Goal: Find contact information: Find contact information

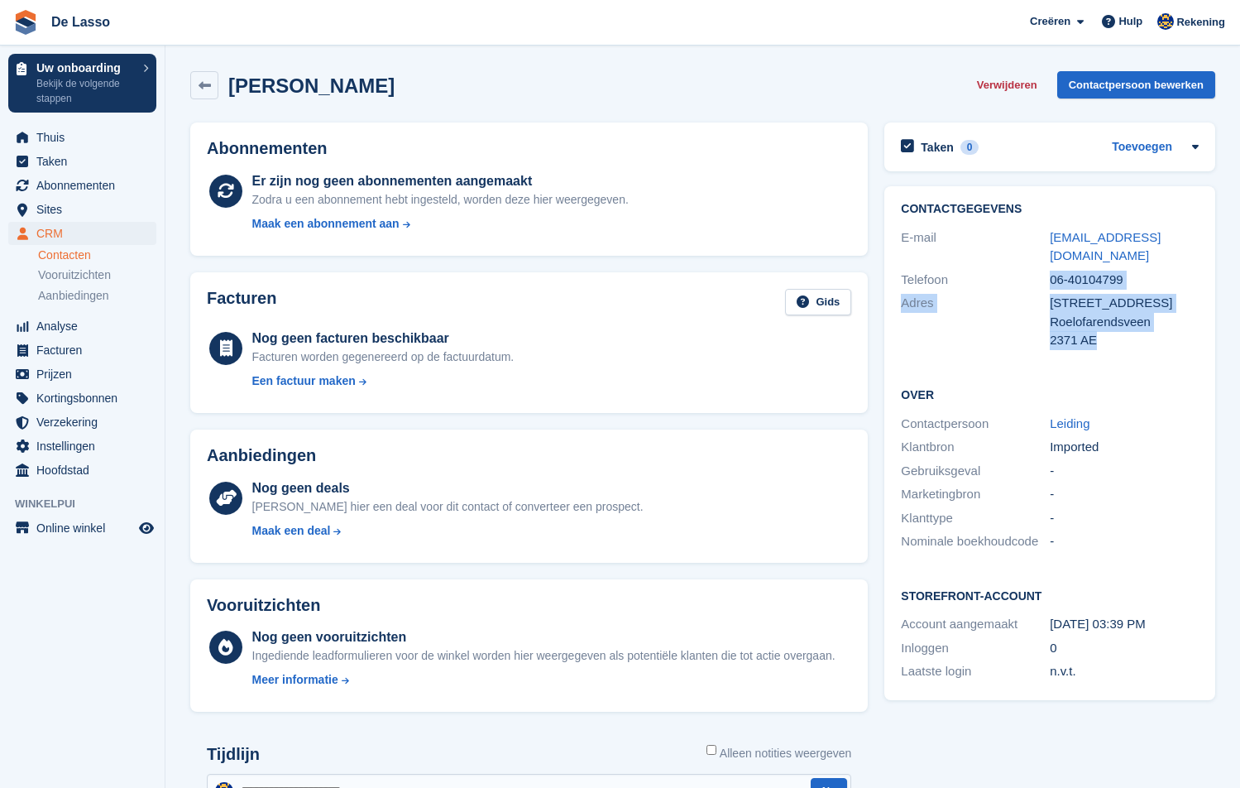
drag, startPoint x: 1052, startPoint y: 259, endPoint x: 1109, endPoint y: 323, distance: 85.6
click at [1130, 324] on div "Contactgegevens E-mail [EMAIL_ADDRESS][DOMAIN_NAME] Telefoon 06-40104799 Adres …" at bounding box center [1049, 277] width 331 height 183
click at [1106, 331] on div "2371 AE" at bounding box center [1124, 340] width 149 height 19
drag, startPoint x: 1109, startPoint y: 312, endPoint x: 1062, endPoint y: 264, distance: 67.3
click at [1062, 264] on div "Contactgegevens E-mail [EMAIL_ADDRESS][DOMAIN_NAME] Telefoon 06-40104799 Adres …" at bounding box center [1049, 277] width 331 height 183
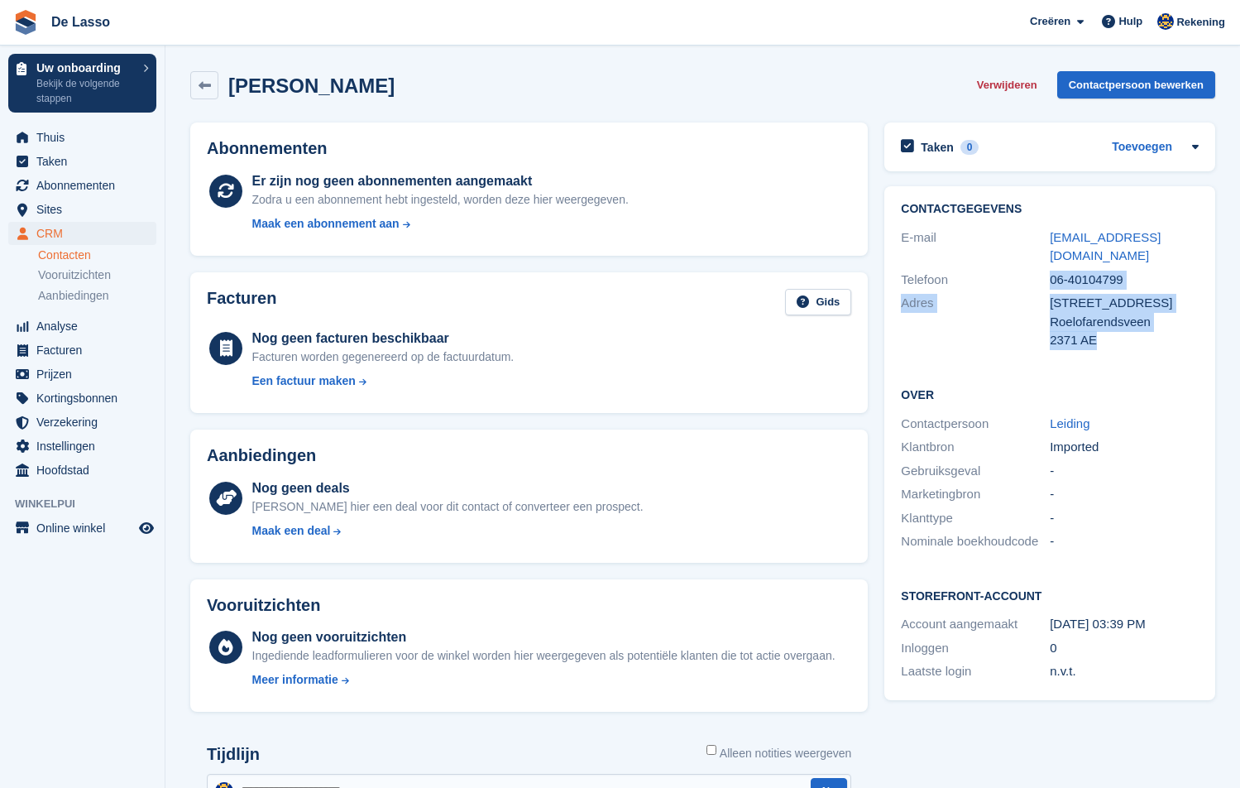
drag, startPoint x: 1052, startPoint y: 261, endPoint x: 1111, endPoint y: 319, distance: 82.5
click at [1111, 319] on div "Contactgegevens E-mail [EMAIL_ADDRESS][DOMAIN_NAME] Telefoon 06-40104799 Adres …" at bounding box center [1049, 277] width 331 height 183
click at [1111, 331] on div "2371 AE" at bounding box center [1124, 340] width 149 height 19
drag, startPoint x: 1056, startPoint y: 260, endPoint x: 1094, endPoint y: 343, distance: 91.8
click at [1094, 343] on div "Contactgegevens E-mail [EMAIL_ADDRESS][DOMAIN_NAME] Telefoon 06-40104799 Adres …" at bounding box center [1049, 277] width 331 height 183
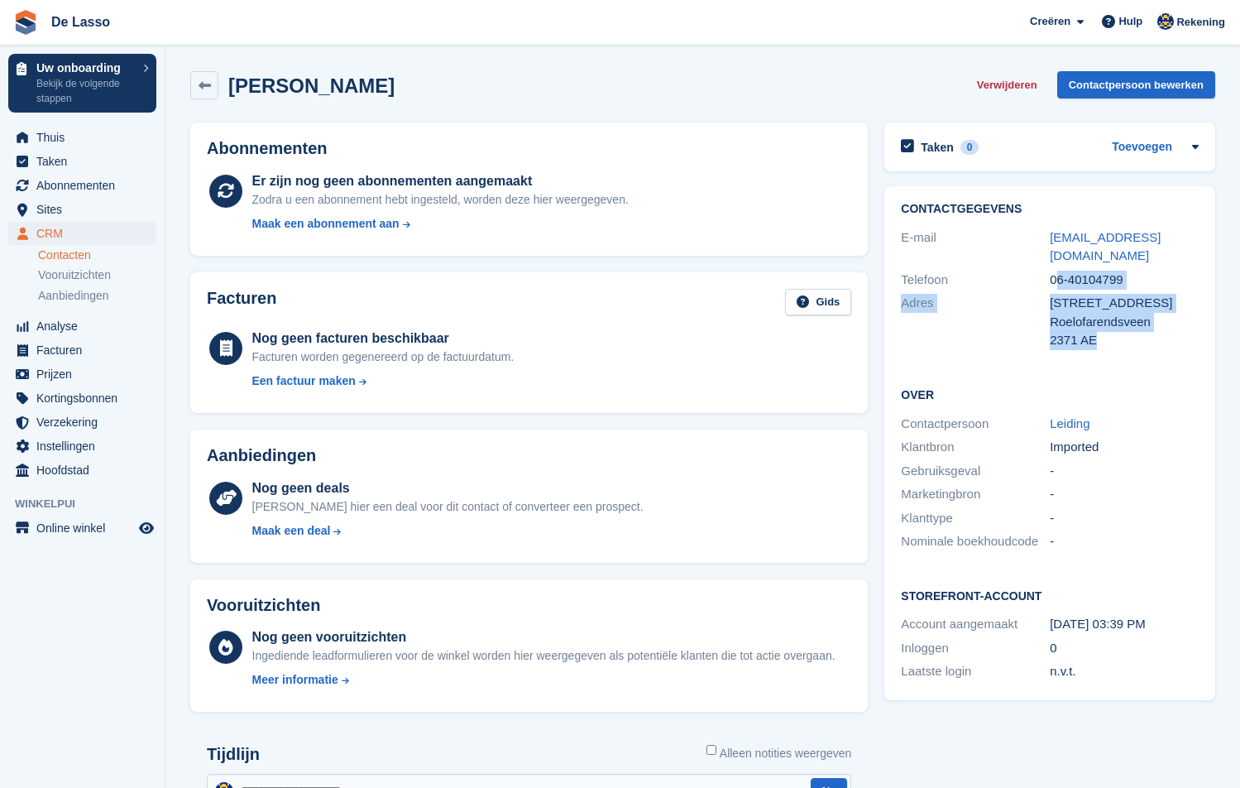
click at [1111, 345] on div "Contactgegevens E-mail [EMAIL_ADDRESS][DOMAIN_NAME] Telefoon 06-40104799 Adres …" at bounding box center [1049, 277] width 331 height 183
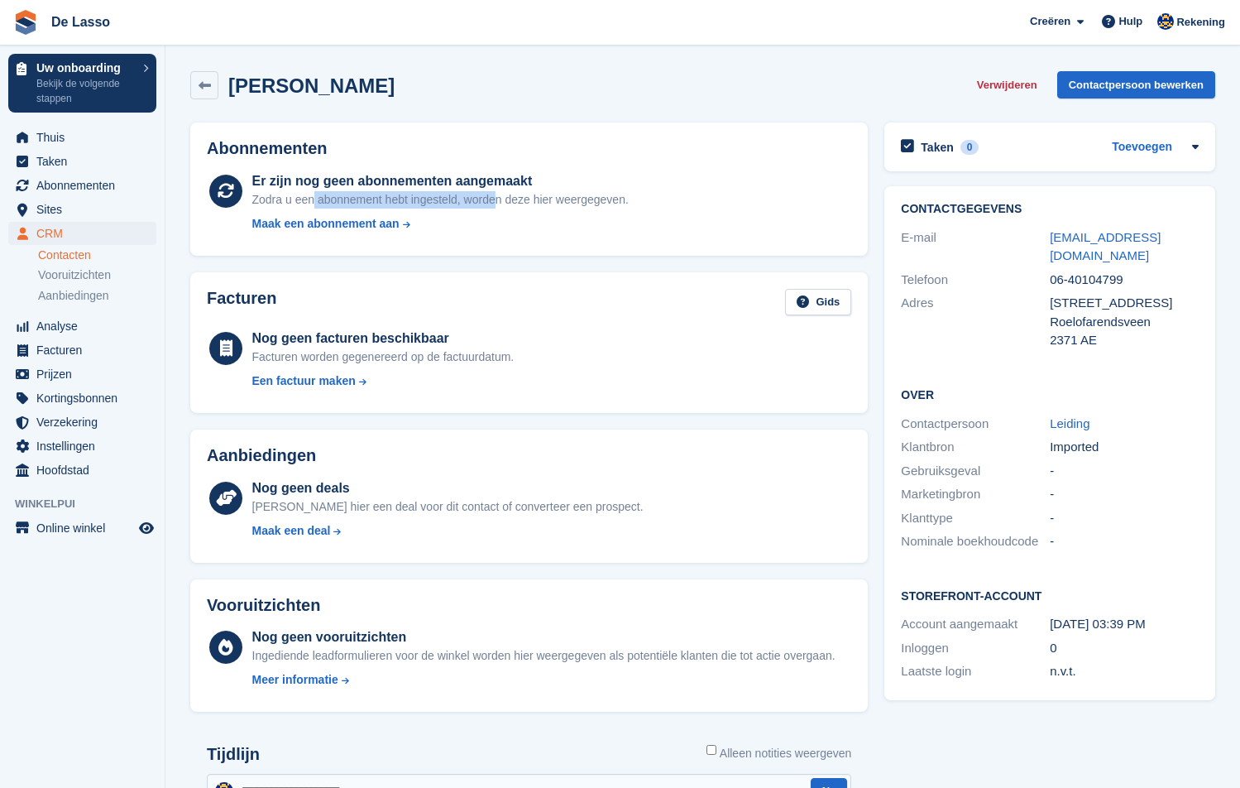
drag, startPoint x: 315, startPoint y: 201, endPoint x: 504, endPoint y: 194, distance: 188.8
click at [504, 194] on div "Zodra u een abonnement hebt ingesteld, worden deze hier weergegeven." at bounding box center [440, 199] width 376 height 17
click at [521, 195] on div "Zodra u een abonnement hebt ingesteld, worden deze hier weergegeven." at bounding box center [440, 199] width 376 height 17
click at [203, 84] on icon at bounding box center [205, 85] width 12 height 12
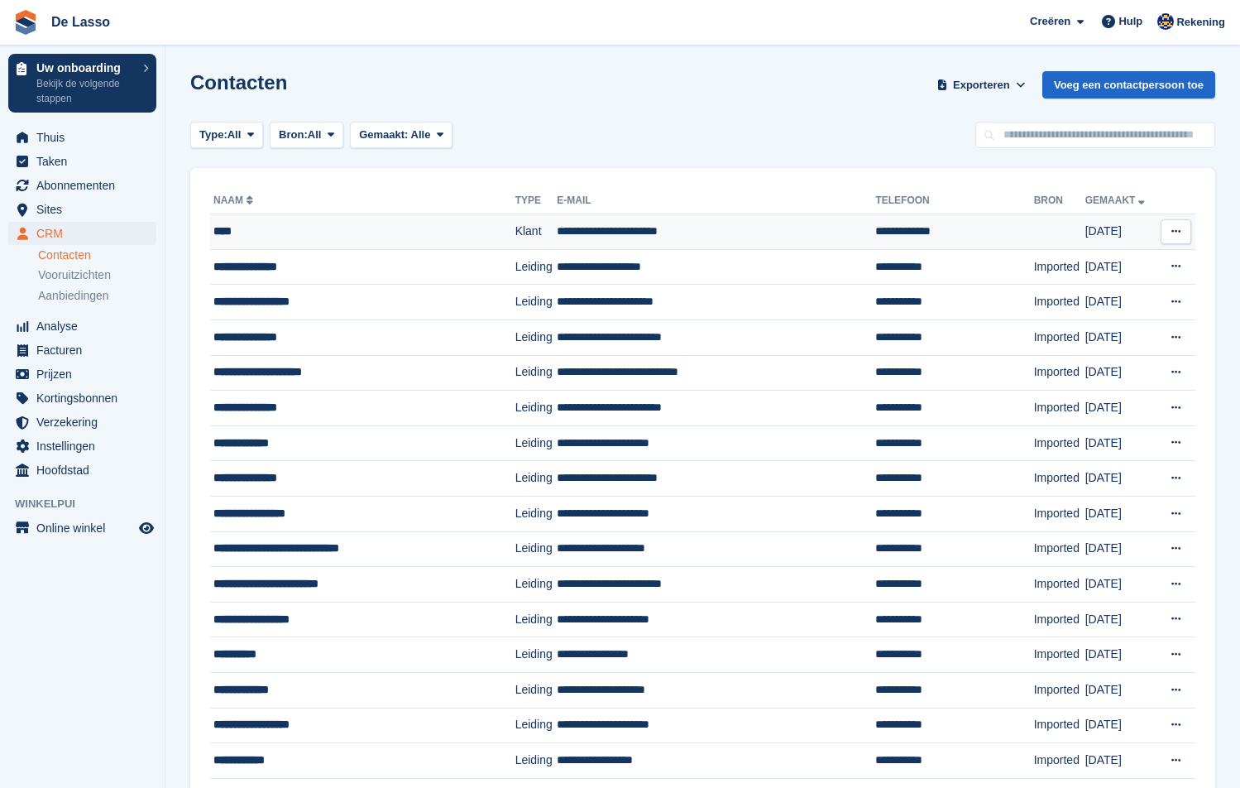
click at [647, 226] on td "**********" at bounding box center [716, 232] width 319 height 36
